Goal: Browse casually

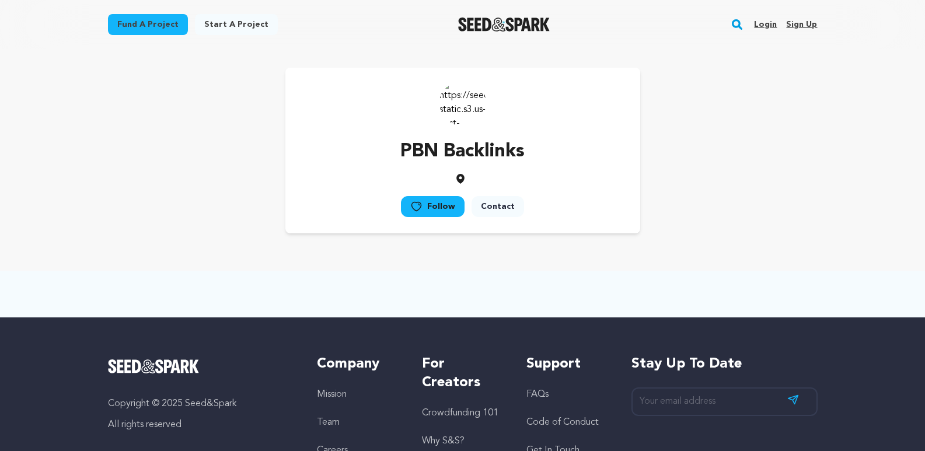
click at [458, 107] on img at bounding box center [462, 102] width 47 height 47
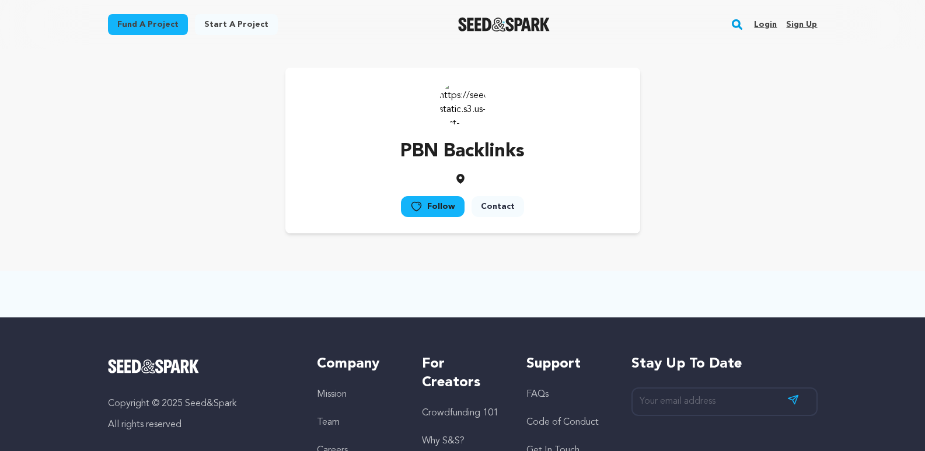
click at [458, 107] on img at bounding box center [462, 102] width 47 height 47
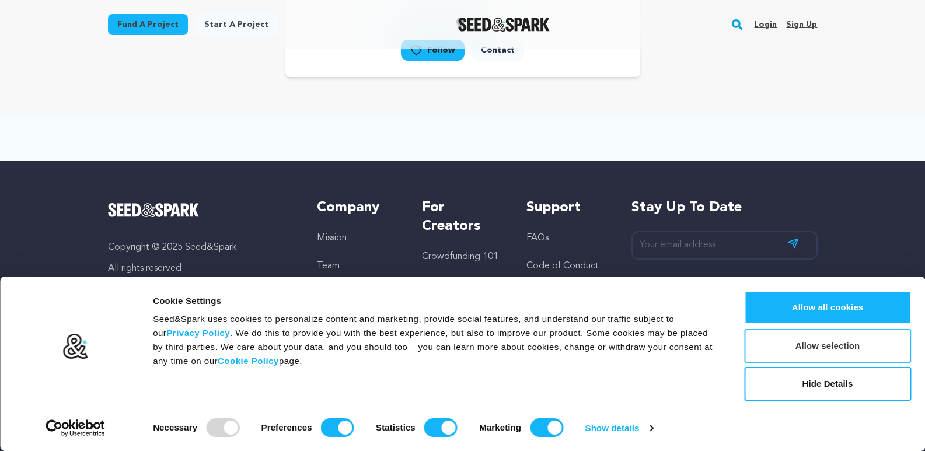
scroll to position [166, 0]
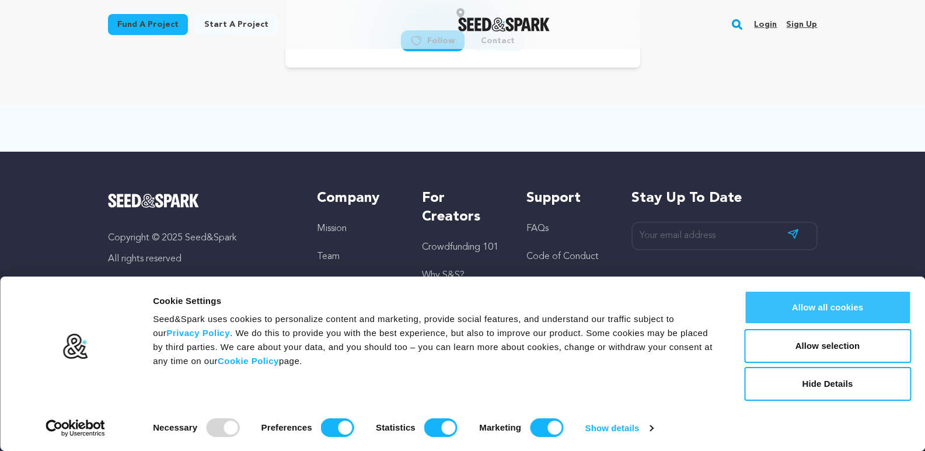
click at [788, 303] on button "Allow all cookies" at bounding box center [827, 308] width 167 height 34
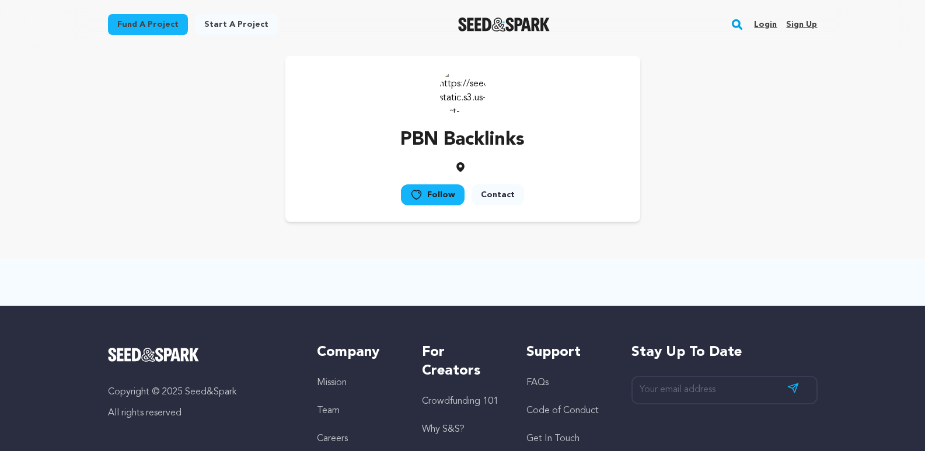
scroll to position [0, 0]
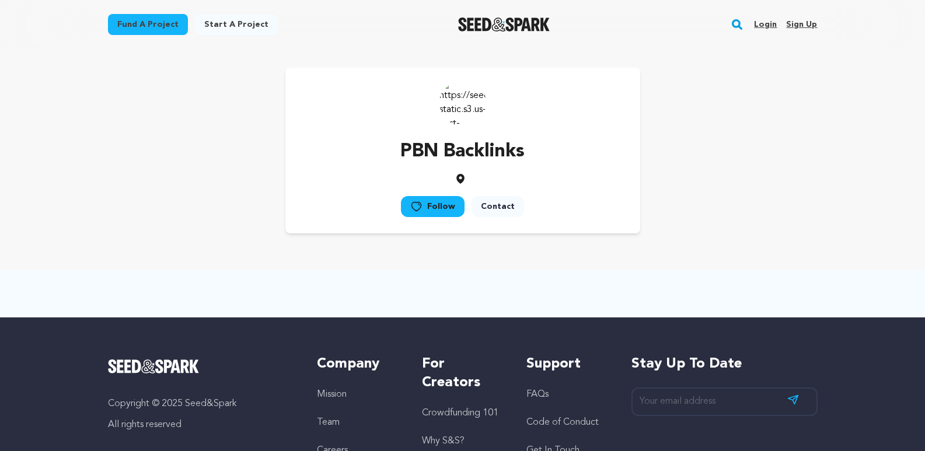
click at [452, 99] on img at bounding box center [462, 102] width 47 height 47
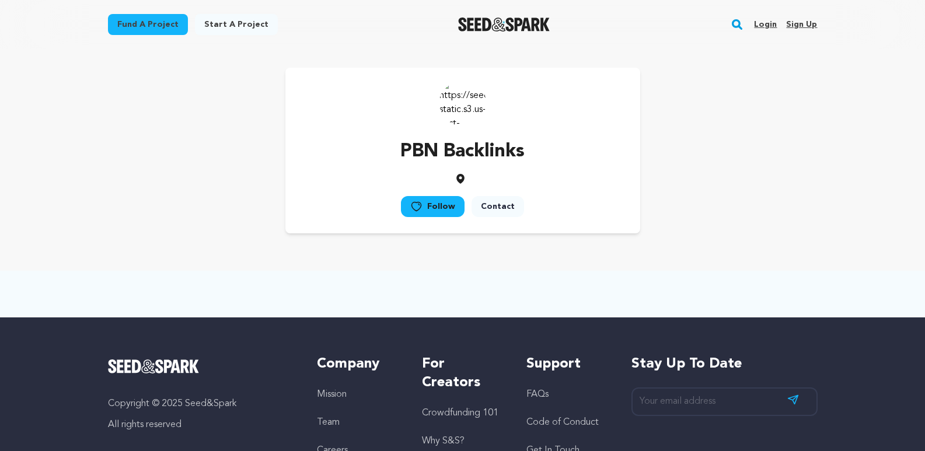
click at [452, 99] on img at bounding box center [462, 102] width 47 height 47
